Goal: Navigation & Orientation: Understand site structure

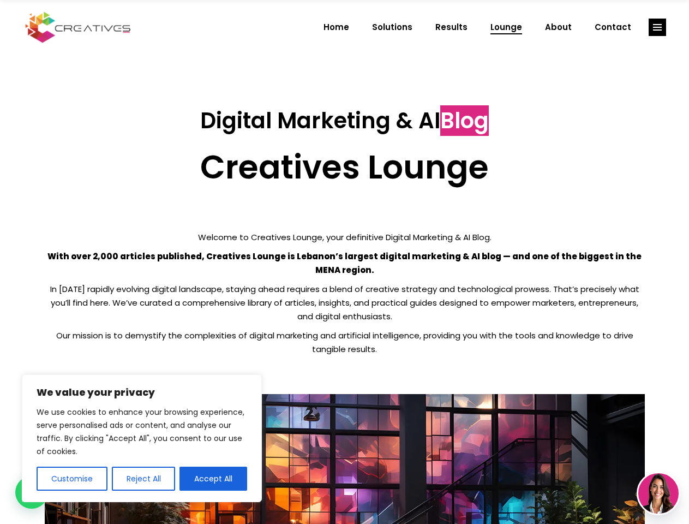
click at [344, 262] on p "With over 2,000 articles published, Creatives Lounge is Lebanon’s largest digit…" at bounding box center [345, 262] width 600 height 27
click at [71, 479] on button "Customise" at bounding box center [72, 479] width 71 height 24
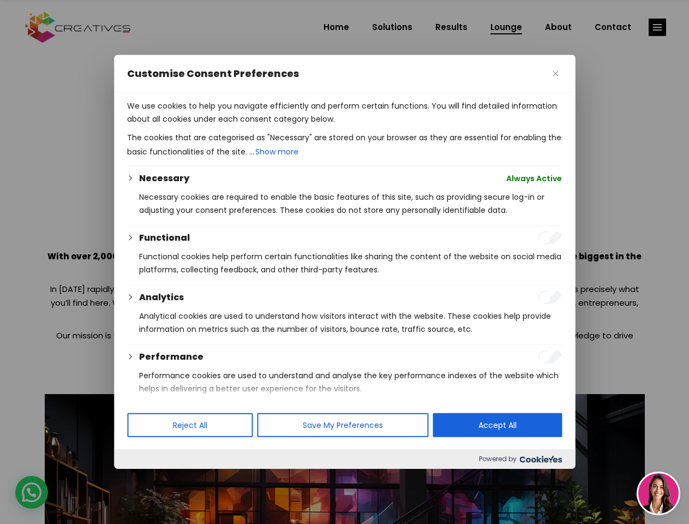
click at [143, 479] on div at bounding box center [344, 262] width 689 height 524
click at [213, 126] on p "We use cookies to help you navigate efficiently and perform certain functions. …" at bounding box center [344, 112] width 435 height 26
click at [658, 27] on div at bounding box center [344, 262] width 689 height 524
click at [659, 493] on img at bounding box center [658, 493] width 40 height 40
